Goal: Task Accomplishment & Management: Complete application form

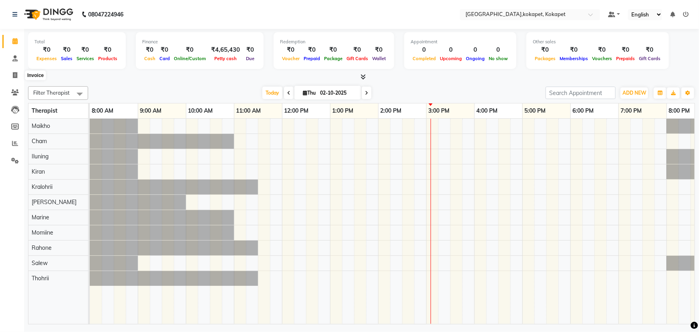
click at [20, 71] on span at bounding box center [15, 75] width 14 height 9
select select "service"
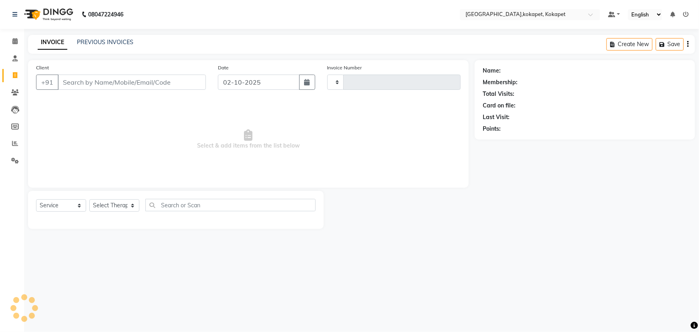
type input "0698"
select select "5849"
click at [127, 213] on div "Select Service Product Membership Package Voucher Prepaid Gift Card Select Ther…" at bounding box center [176, 208] width 280 height 19
click at [123, 203] on select "Select Therapist [PERSON_NAME] Keerthi Kiran Kralohrii [PERSON_NAME] Marine Moh…" at bounding box center [114, 205] width 50 height 12
select select "40951"
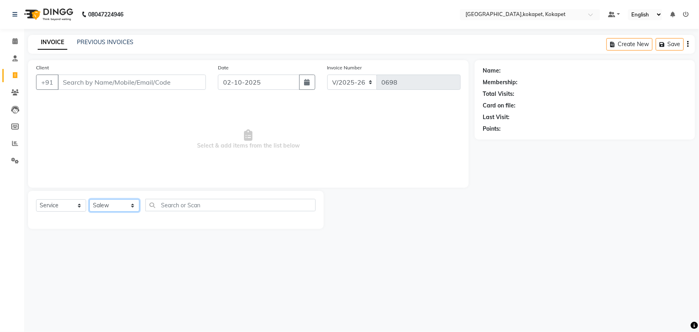
click at [89, 199] on select "Select Therapist [PERSON_NAME] Keerthi Kiran Kralohrii [PERSON_NAME] Marine Moh…" at bounding box center [114, 205] width 50 height 12
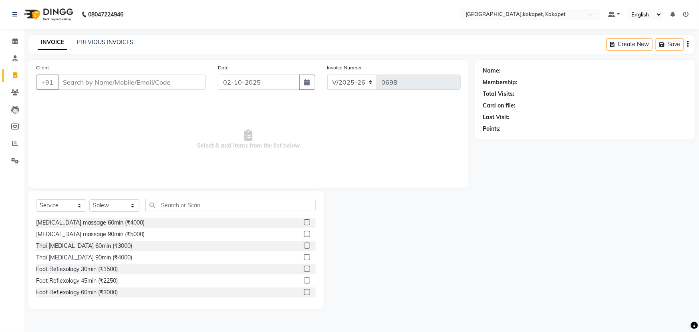
click at [304, 243] on label at bounding box center [307, 245] width 6 height 6
click at [304, 243] on input "checkbox" at bounding box center [306, 245] width 5 height 5
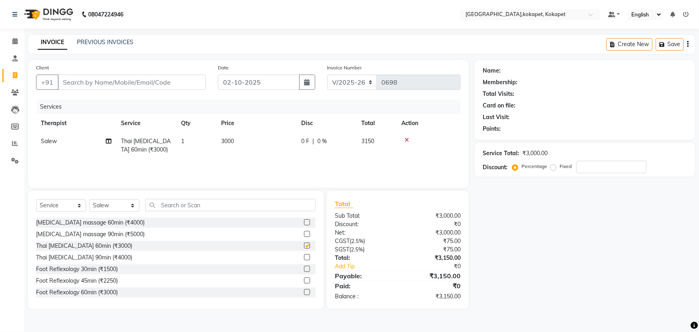
checkbox input "false"
click at [304, 271] on label at bounding box center [307, 269] width 6 height 6
click at [304, 271] on input "checkbox" at bounding box center [306, 268] width 5 height 5
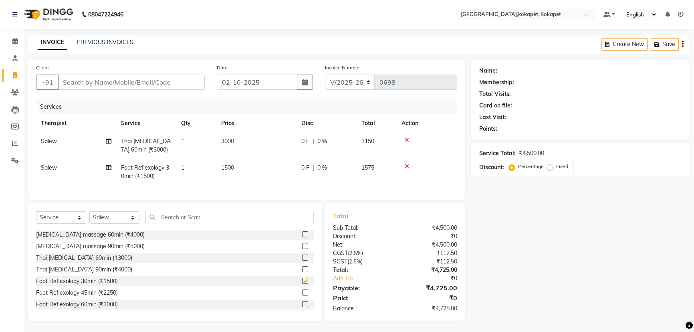
checkbox input "false"
click at [200, 98] on div "Services" at bounding box center [250, 105] width 426 height 15
click at [112, 79] on input "Client" at bounding box center [131, 80] width 147 height 15
type input "t"
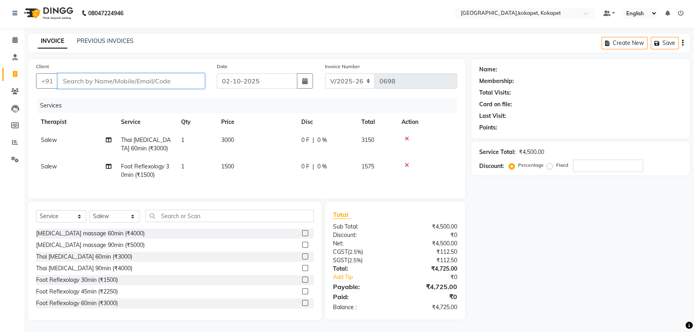
type input "0"
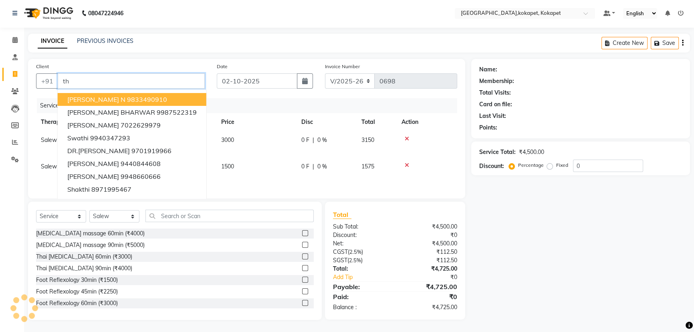
type input "t"
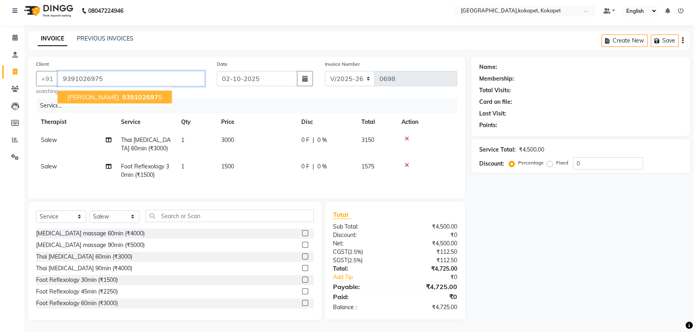
type input "9391026975"
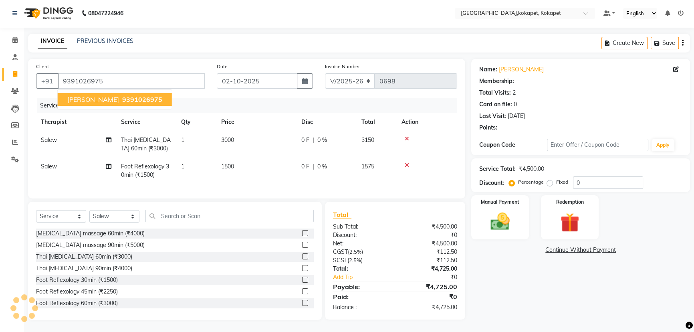
type input "30"
select select "1: Object"
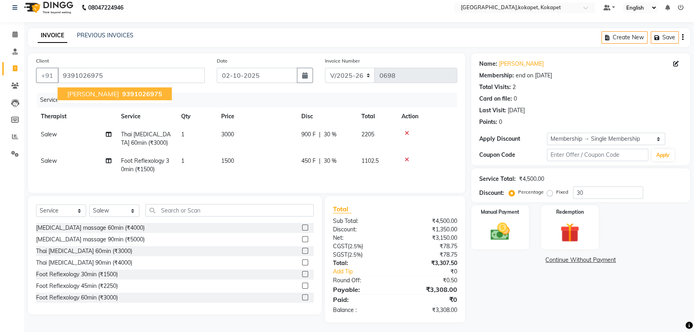
click at [107, 98] on button "[PERSON_NAME] 9391026975" at bounding box center [115, 93] width 114 height 13
type input "0"
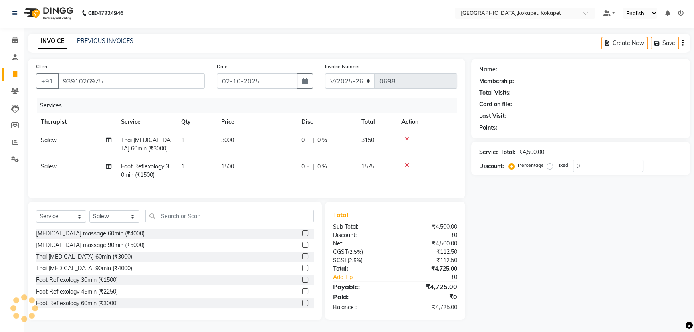
select select "1: Object"
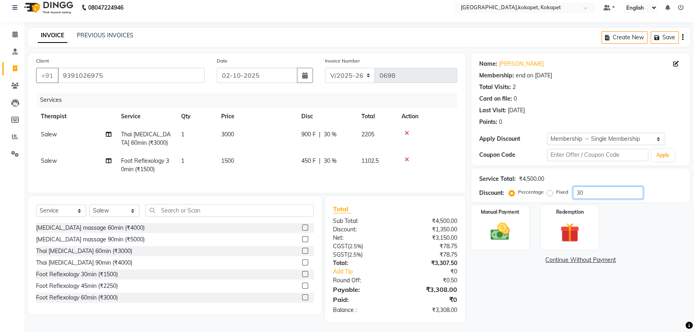
click at [595, 187] on input "30" at bounding box center [608, 192] width 70 height 12
type input "3"
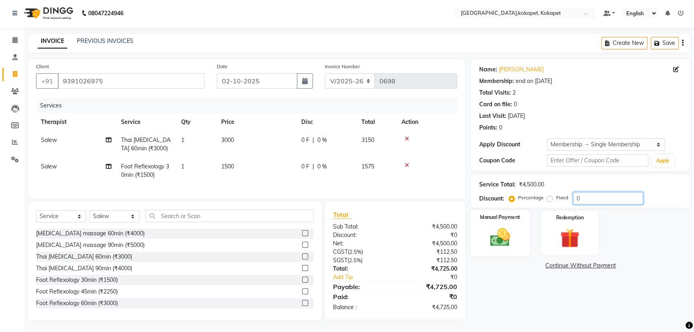
type input "0"
click at [508, 232] on img at bounding box center [500, 237] width 32 height 23
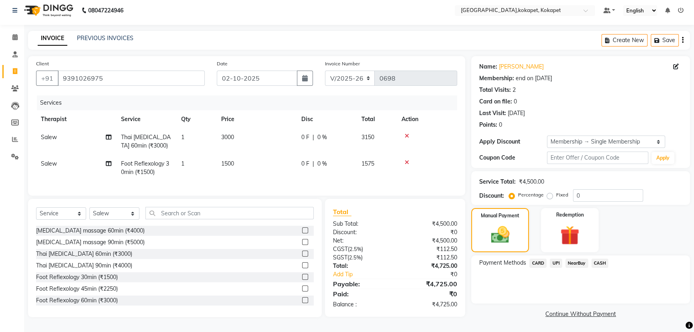
click at [598, 260] on span "CASH" at bounding box center [599, 262] width 17 height 9
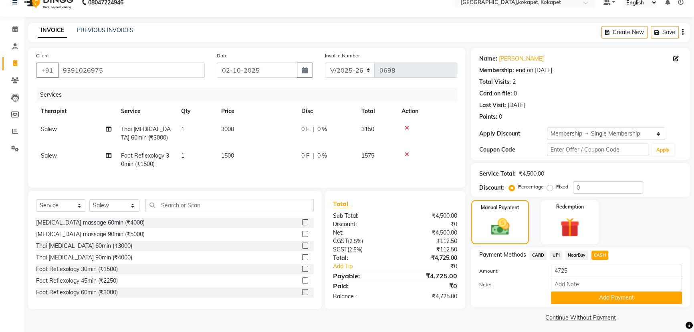
scroll to position [15, 0]
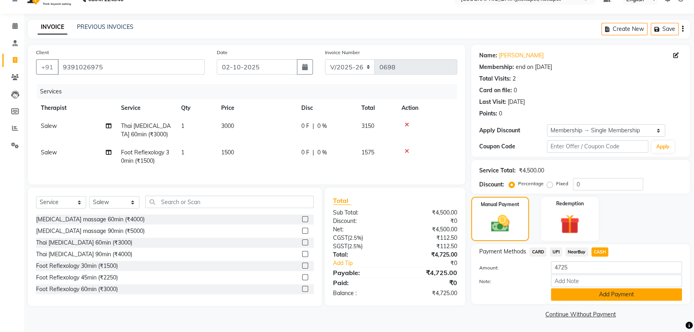
click at [605, 294] on button "Add Payment" at bounding box center [616, 294] width 131 height 12
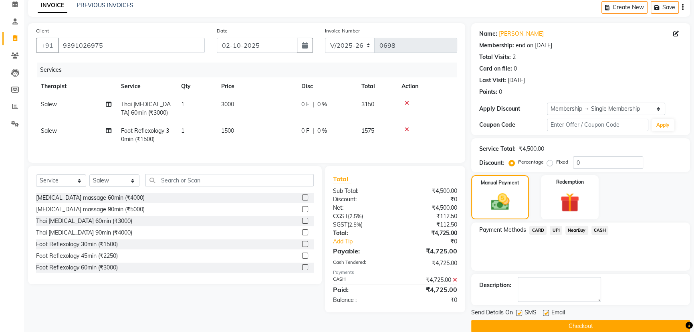
scroll to position [48, 0]
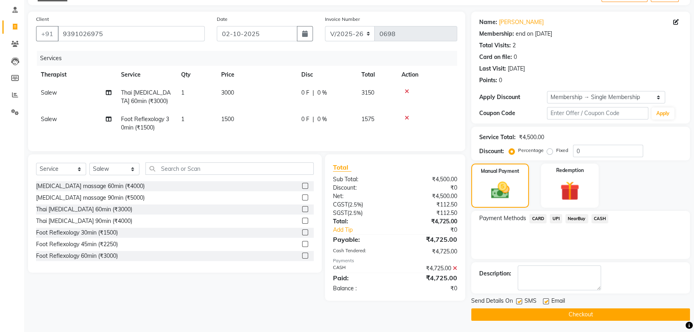
click at [453, 271] on icon at bounding box center [455, 268] width 4 height 6
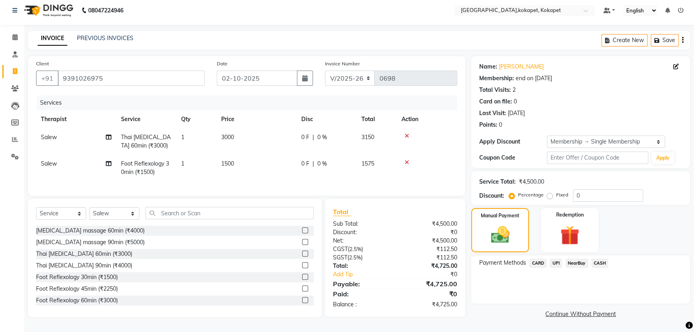
click at [602, 260] on span "CASH" at bounding box center [599, 262] width 17 height 9
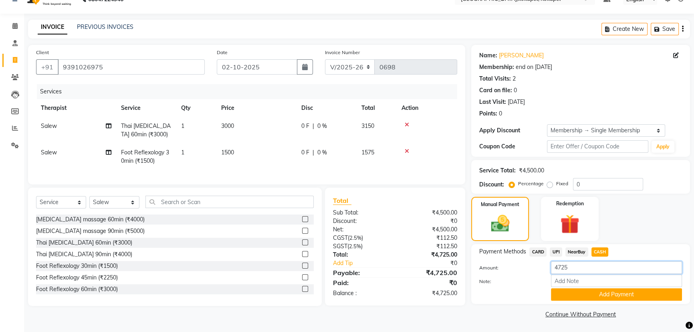
click at [588, 272] on input "4725" at bounding box center [616, 267] width 131 height 12
type input "4700"
click at [584, 296] on button "Add Payment" at bounding box center [616, 294] width 131 height 12
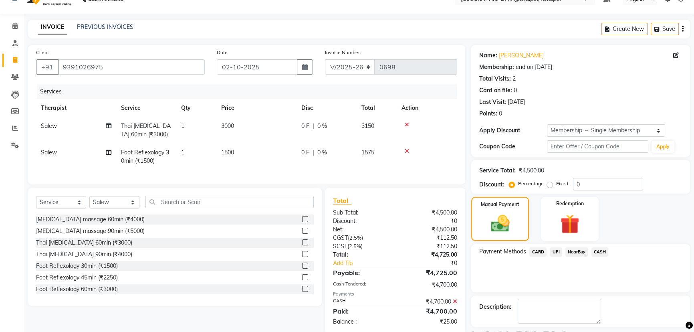
click at [560, 251] on span "UPI" at bounding box center [556, 251] width 12 height 9
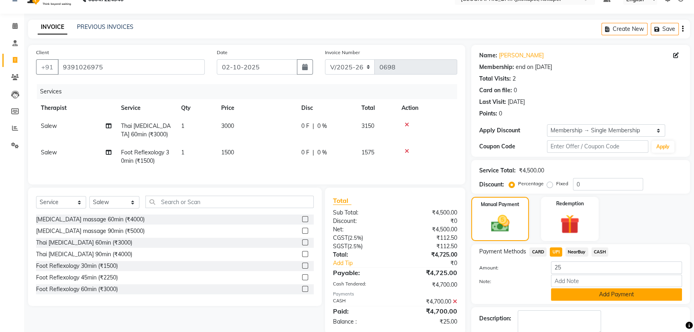
click at [614, 294] on button "Add Payment" at bounding box center [616, 294] width 131 height 12
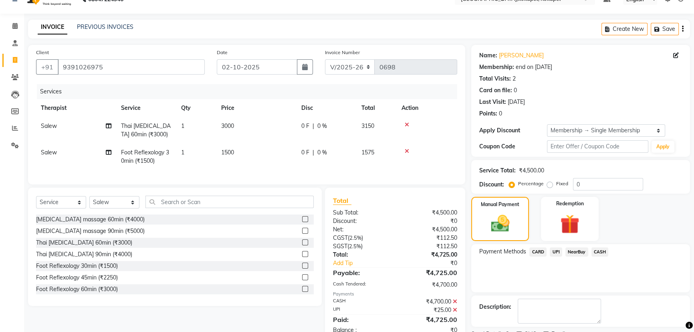
scroll to position [48, 0]
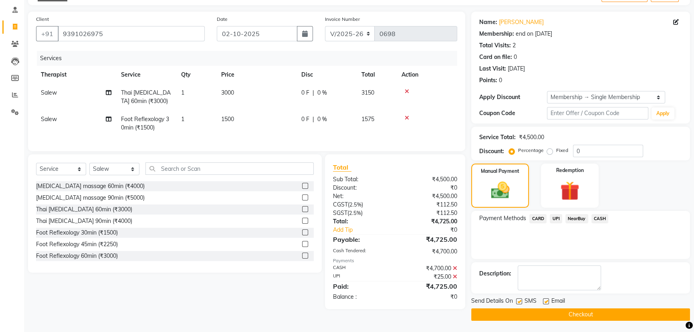
click at [630, 312] on button "Checkout" at bounding box center [580, 314] width 219 height 12
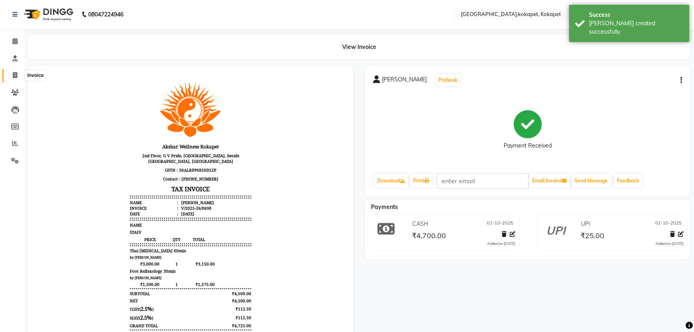
click at [16, 72] on icon at bounding box center [15, 75] width 4 height 6
select select "service"
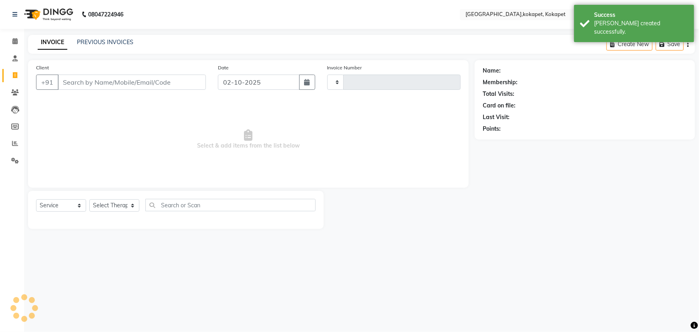
type input "0699"
select select "5849"
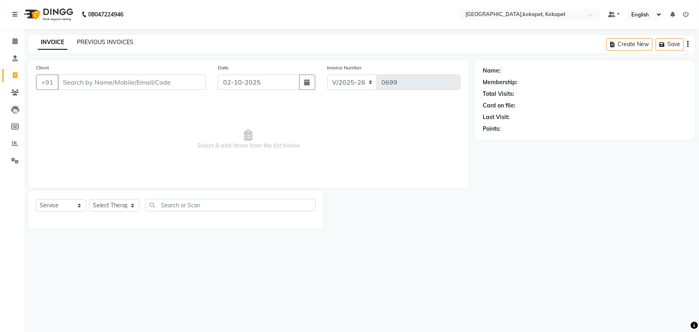
click at [97, 40] on link "PREVIOUS INVOICES" at bounding box center [105, 41] width 57 height 7
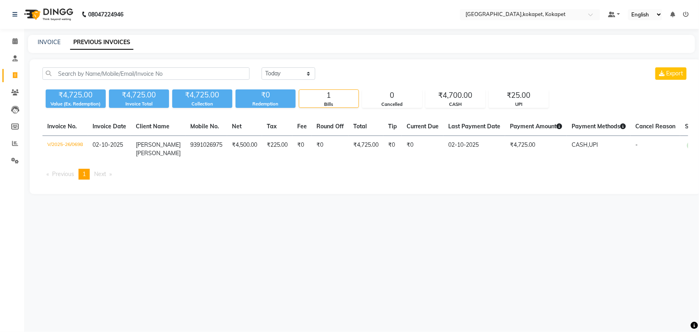
click at [48, 35] on div "INVOICE PREVIOUS INVOICES" at bounding box center [361, 44] width 667 height 18
click at [14, 38] on icon at bounding box center [14, 41] width 5 height 6
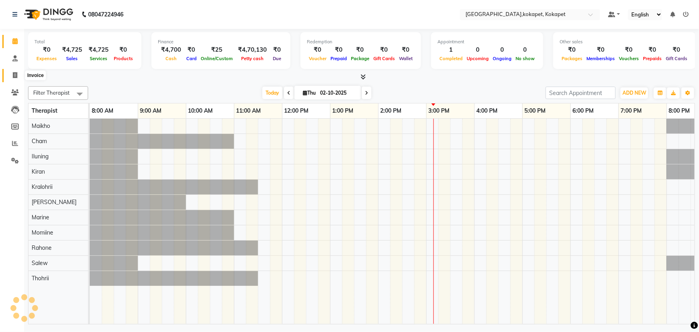
click at [11, 72] on span at bounding box center [15, 75] width 14 height 9
select select "service"
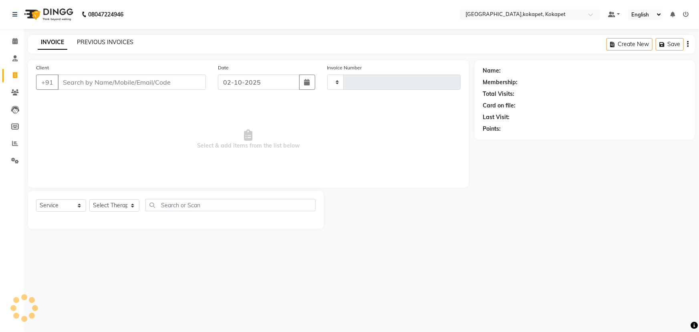
click at [110, 41] on link "PREVIOUS INVOICES" at bounding box center [105, 41] width 57 height 7
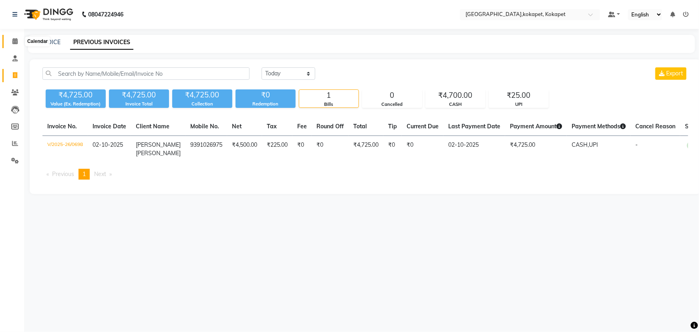
click at [18, 44] on span at bounding box center [15, 41] width 14 height 9
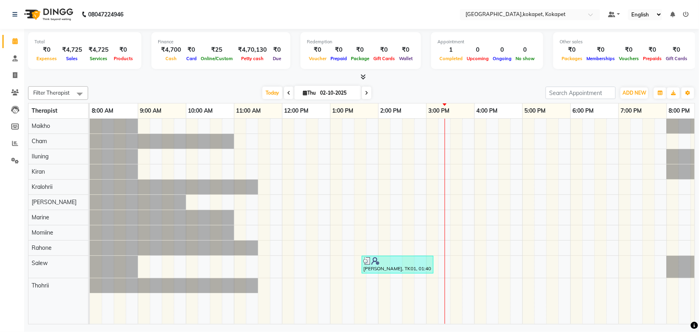
click at [12, 65] on li "Consultation" at bounding box center [12, 58] width 24 height 17
click at [12, 76] on span at bounding box center [15, 75] width 14 height 9
select select "service"
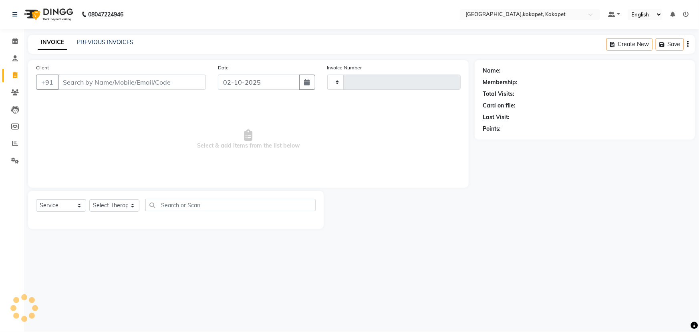
type input "0699"
select select "5849"
click at [19, 46] on link "Calendar" at bounding box center [11, 41] width 19 height 13
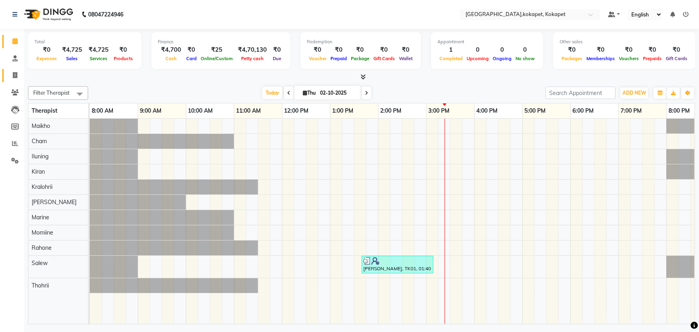
click at [13, 73] on icon at bounding box center [15, 75] width 4 height 6
select select "service"
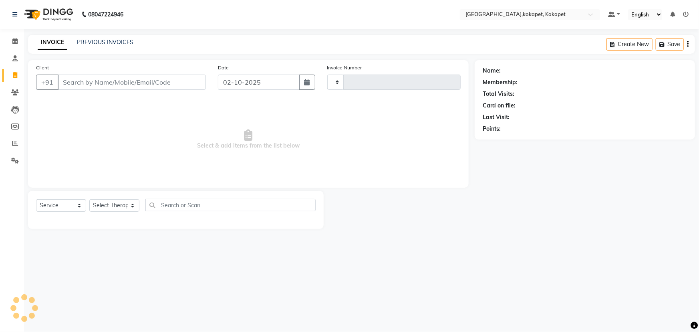
type input "0699"
select select "5849"
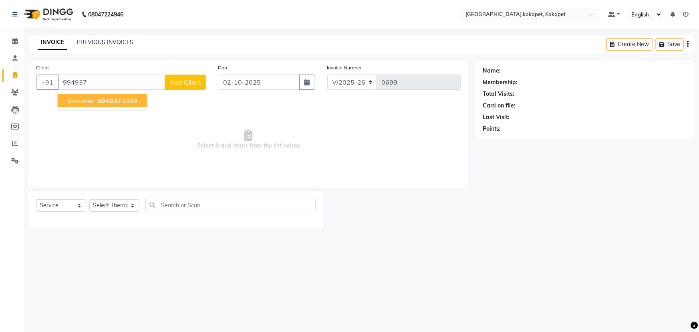
click at [108, 99] on span "994937" at bounding box center [109, 101] width 24 height 8
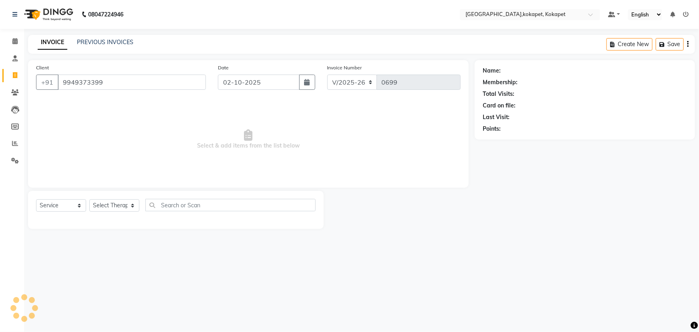
type input "9949373399"
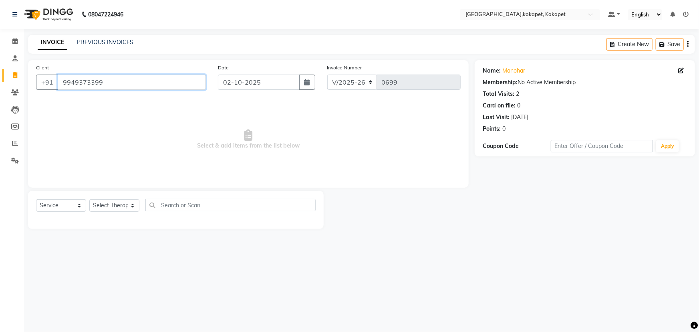
click at [144, 86] on input "9949373399" at bounding box center [132, 82] width 148 height 15
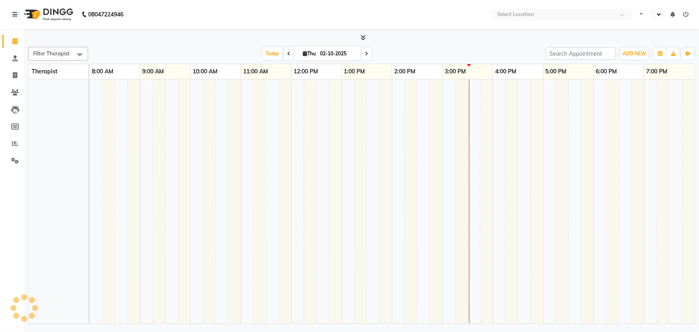
select select "en"
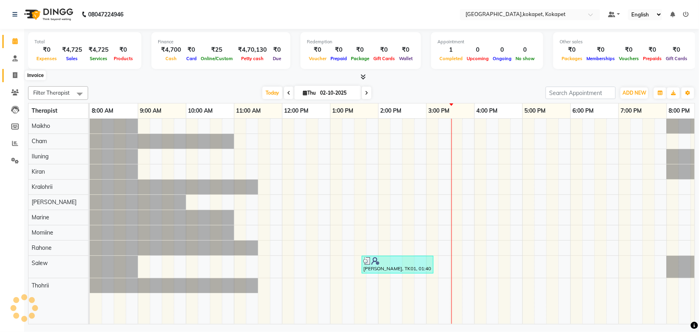
click at [16, 74] on icon at bounding box center [15, 75] width 4 height 6
select select "service"
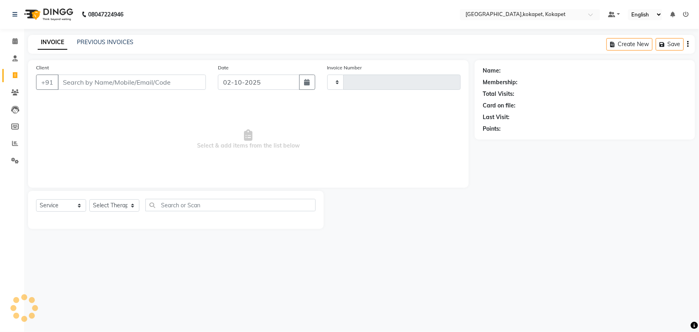
type input "0699"
select select "5849"
type input "9082601326"
